Goal: Check status

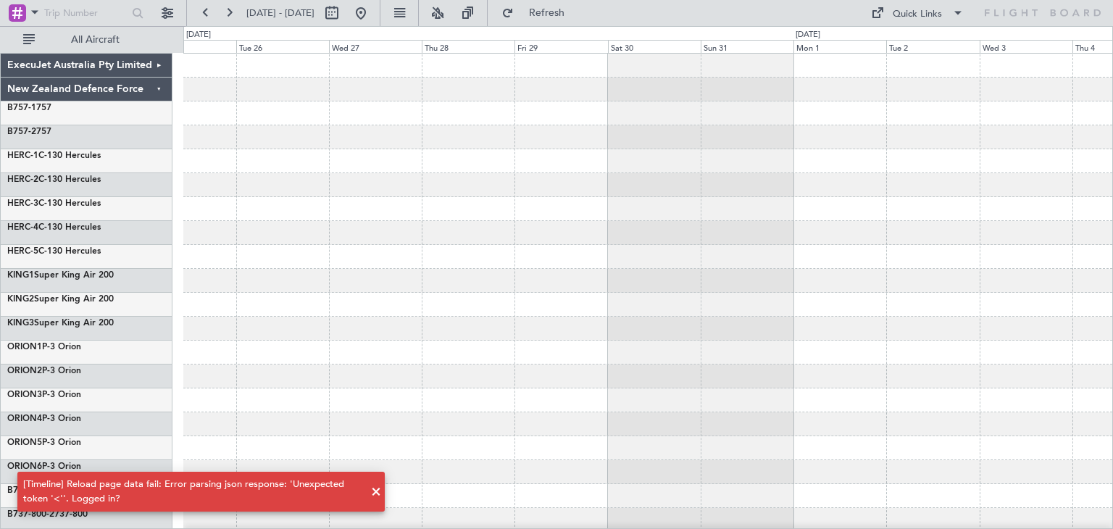
click at [374, 495] on span at bounding box center [375, 491] width 17 height 17
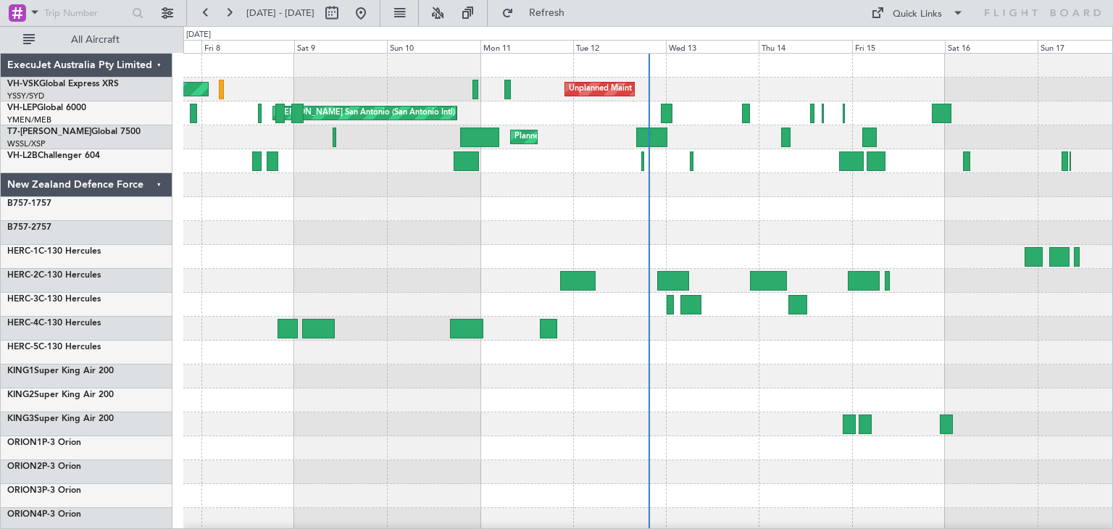
click at [161, 62] on div "ExecuJet Australia Pty Limited" at bounding box center [87, 66] width 172 height 24
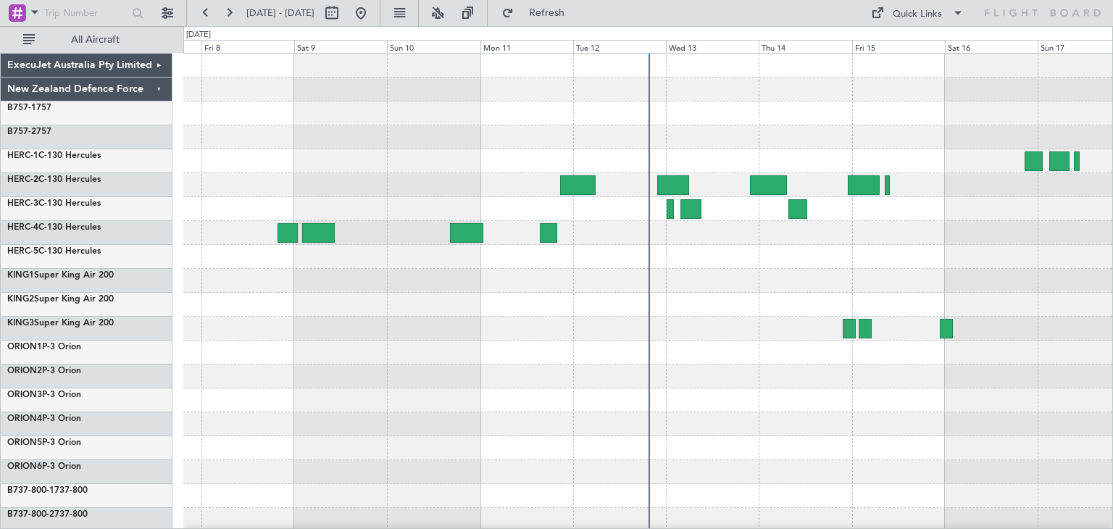
click at [154, 62] on div "ExecuJet Australia Pty Limited" at bounding box center [87, 66] width 172 height 24
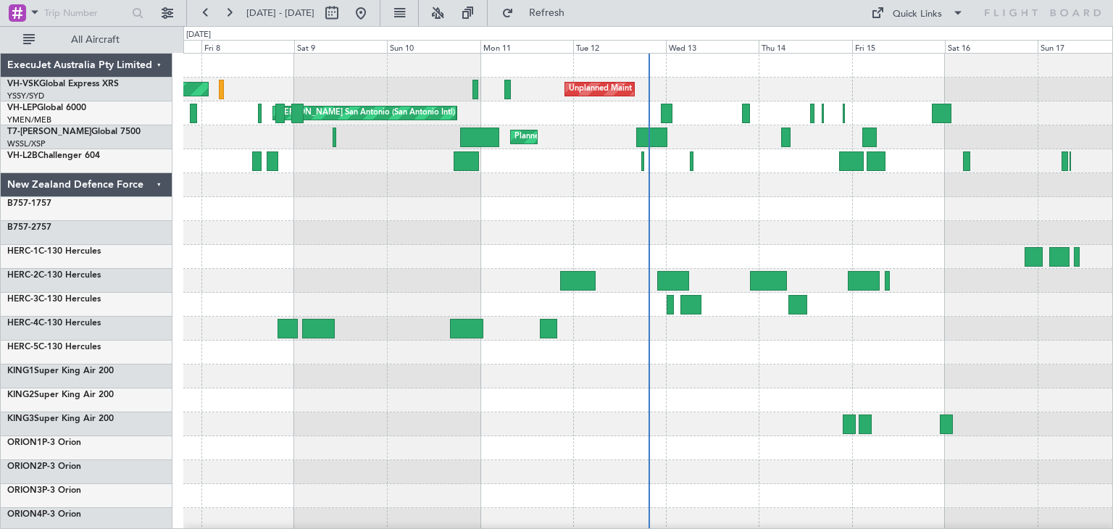
click at [159, 64] on div "ExecuJet Australia Pty Limited" at bounding box center [87, 66] width 172 height 24
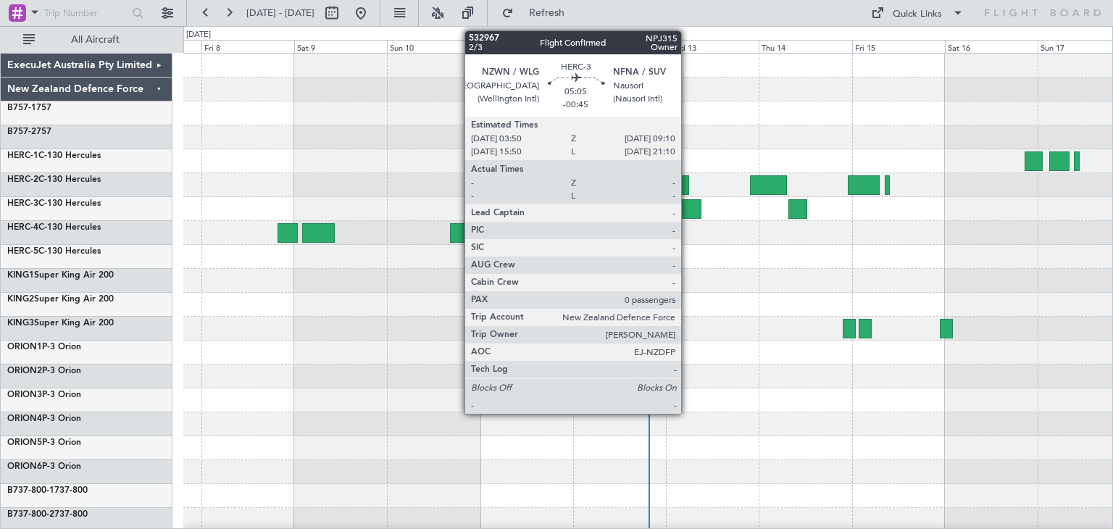
click at [688, 205] on div at bounding box center [690, 209] width 21 height 20
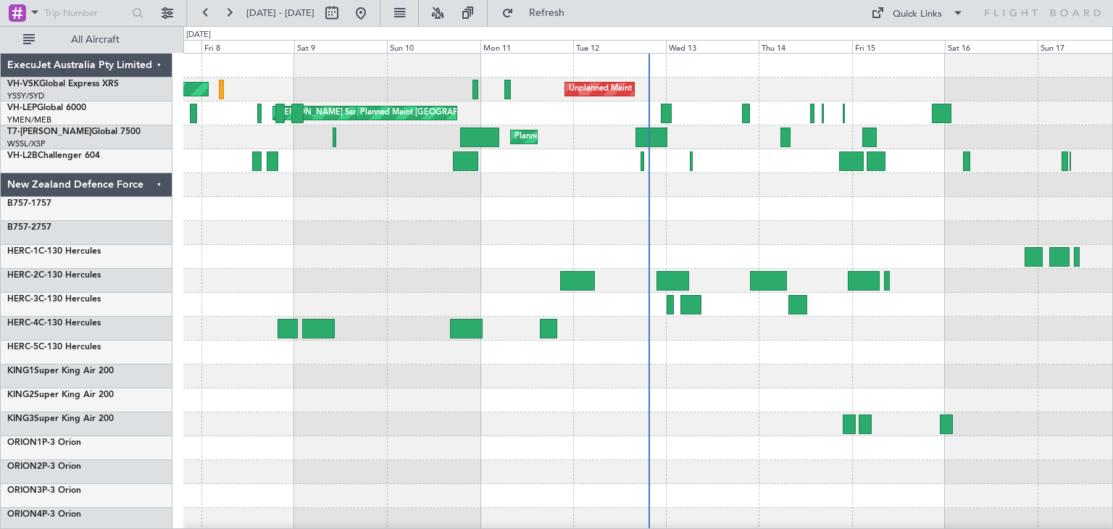
click at [156, 63] on div "ExecuJet Australia Pty Limited" at bounding box center [87, 66] width 172 height 24
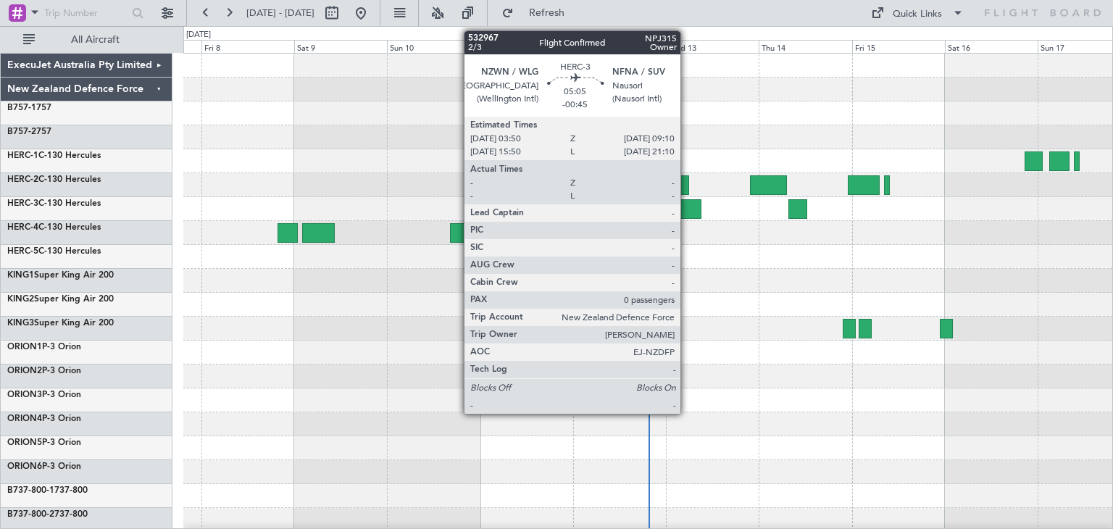
click at [687, 204] on div at bounding box center [690, 209] width 21 height 20
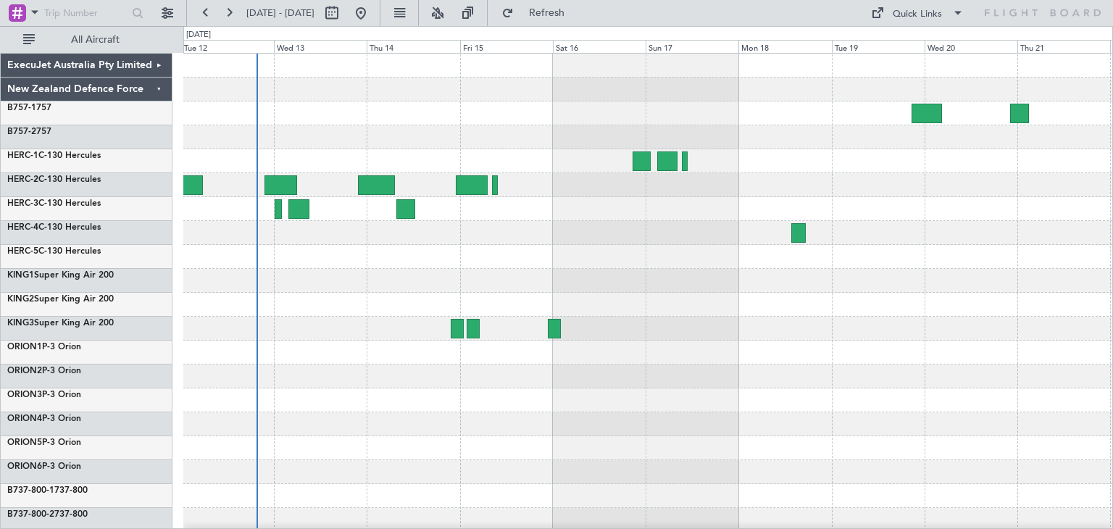
click at [529, 288] on div at bounding box center [647, 281] width 929 height 24
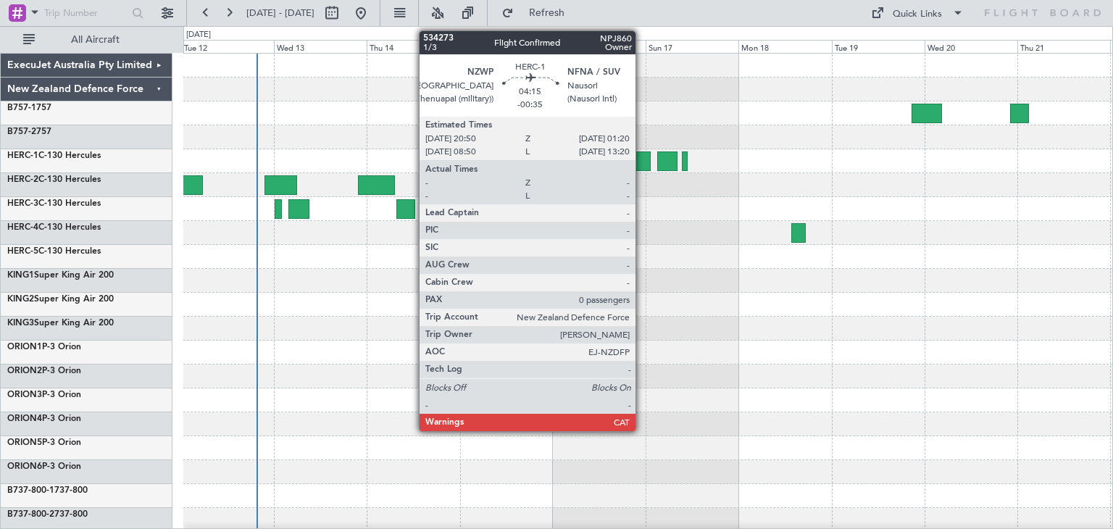
click at [642, 156] on div at bounding box center [641, 161] width 18 height 20
